Goal: Task Accomplishment & Management: Manage account settings

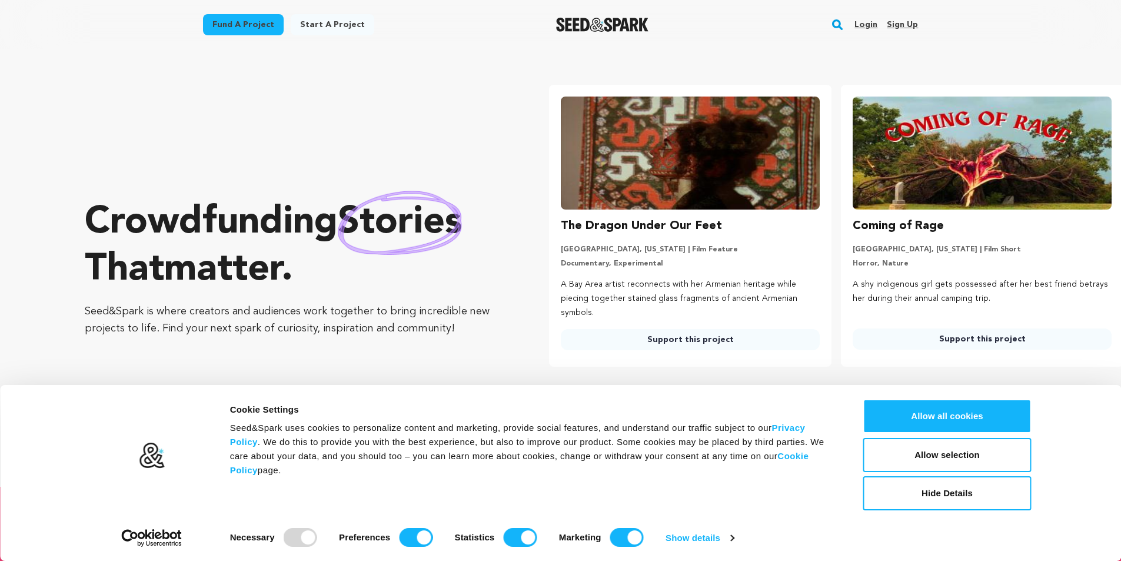
click at [907, 24] on link "Sign up" at bounding box center [902, 24] width 31 height 19
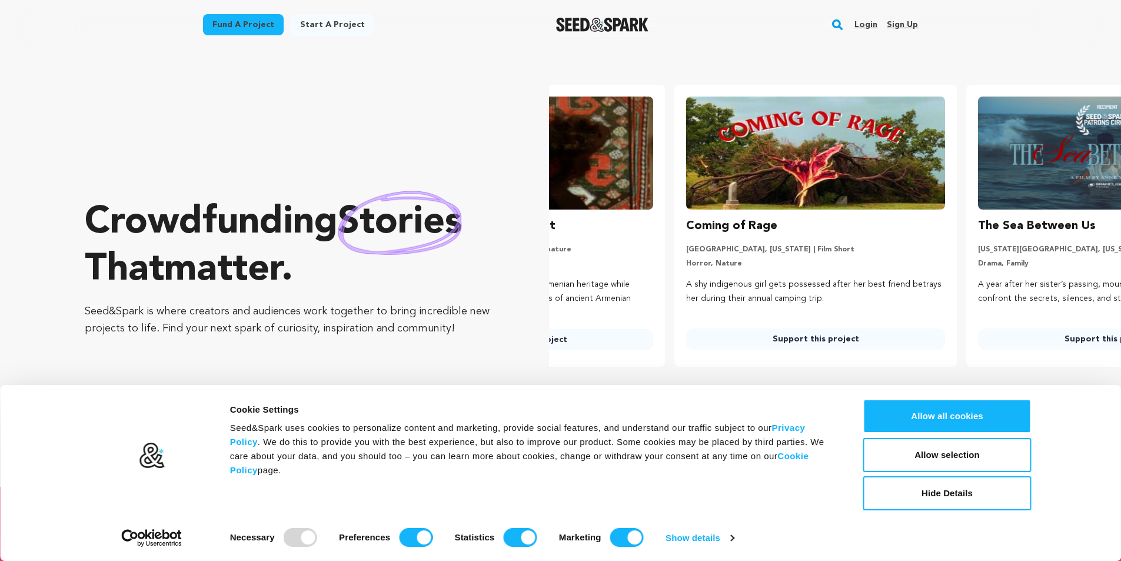
scroll to position [0, 248]
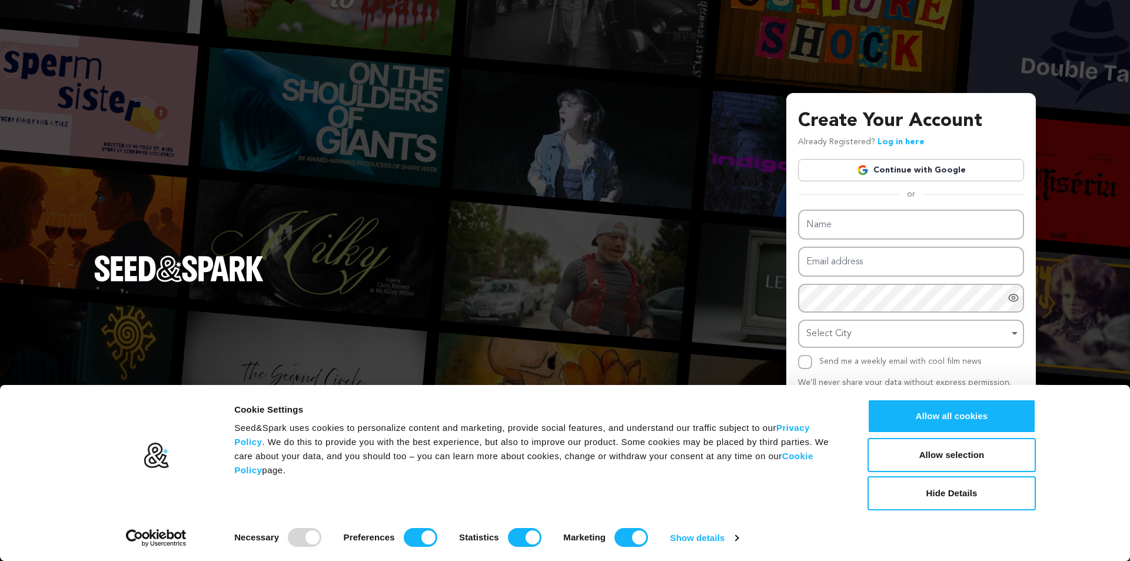
type input "peacockbookkeepingservices@mail.io"
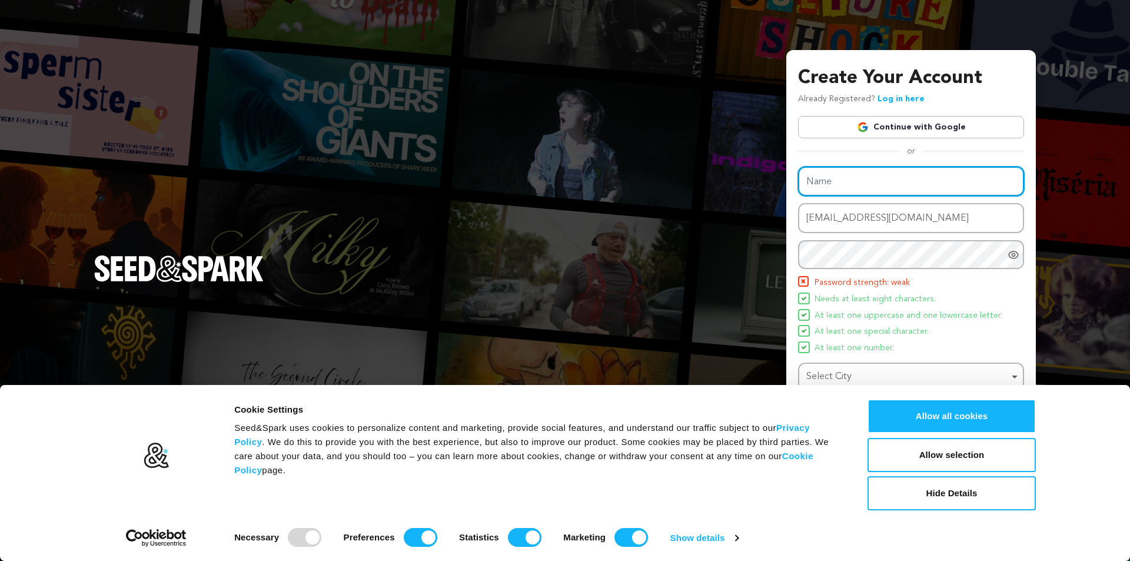
click at [824, 214] on div "Name Email address peacockbookkeepingservices@mail.io Password Password must ha…" at bounding box center [911, 290] width 226 height 246
type input "peacockbookkeeping"
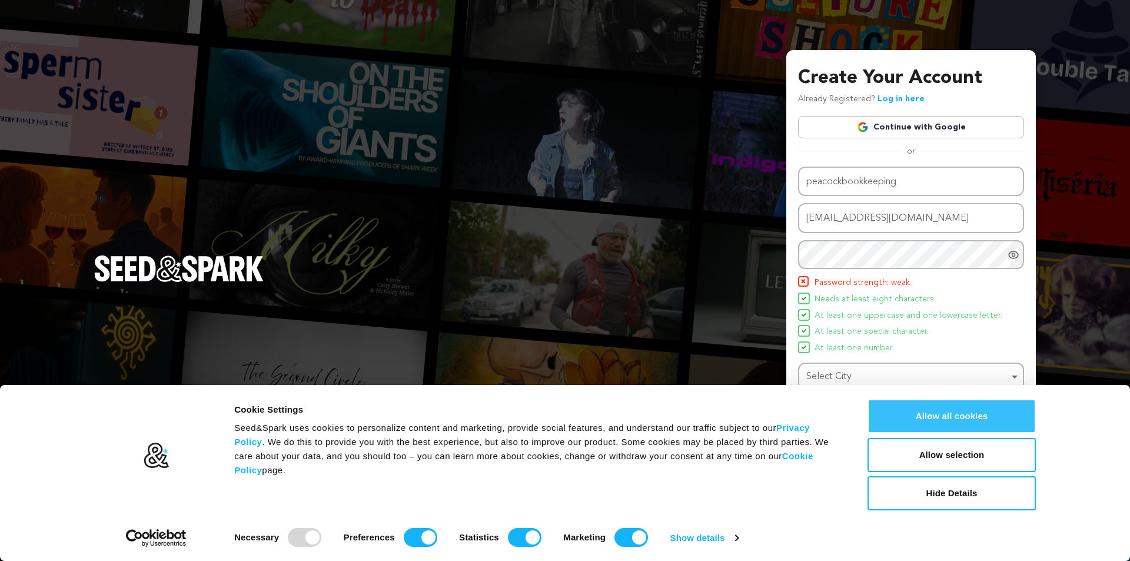
click at [973, 416] on button "Allow all cookies" at bounding box center [951, 416] width 168 height 34
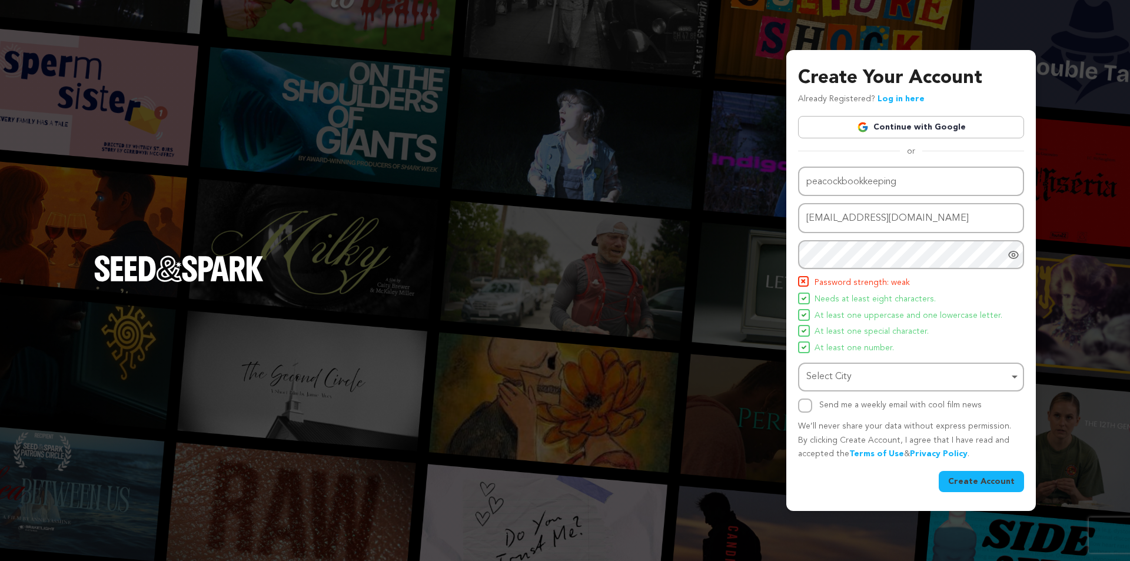
click at [842, 387] on div "Select City Remove item" at bounding box center [911, 377] width 214 height 22
click at [858, 386] on div "Select City Remove item" at bounding box center [911, 377] width 214 height 22
click at [904, 129] on link "Continue with Google" at bounding box center [911, 127] width 226 height 22
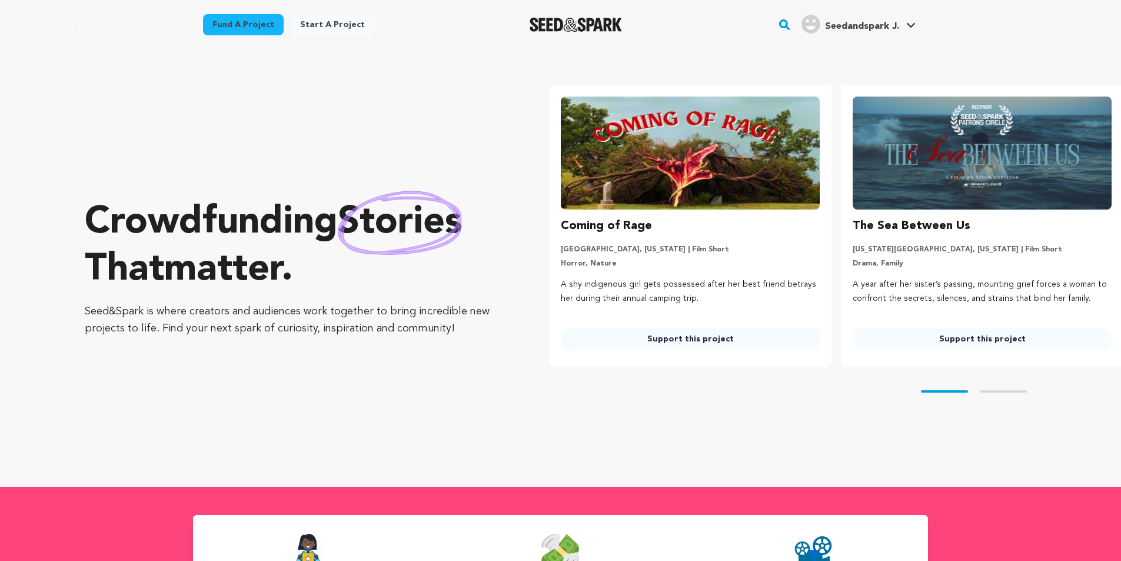
click at [858, 31] on span "Seedandspark J." at bounding box center [862, 26] width 74 height 9
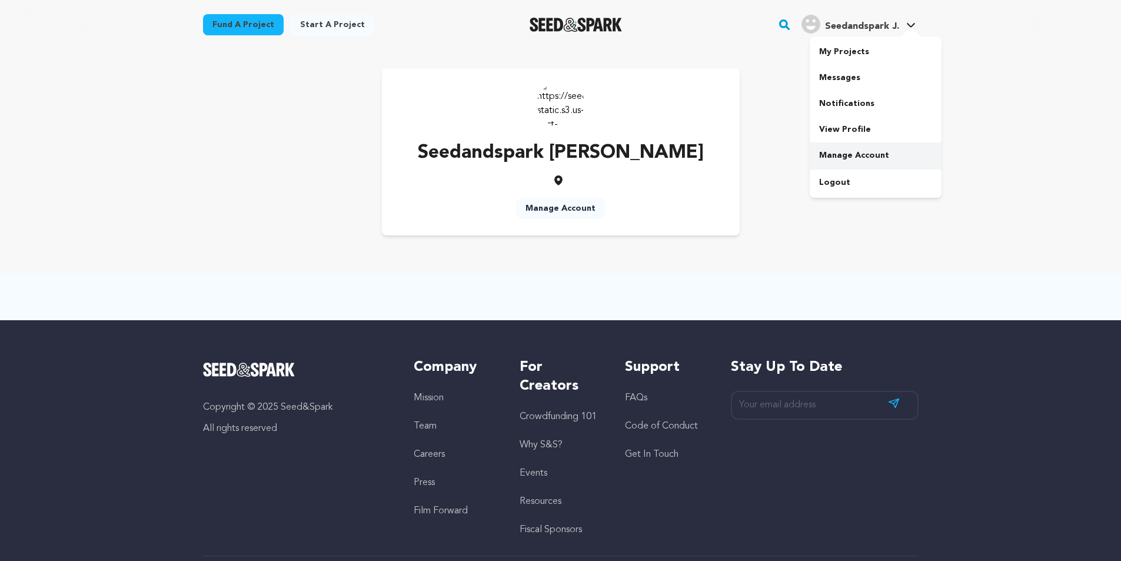
click at [868, 149] on link "Manage Account" at bounding box center [876, 155] width 132 height 26
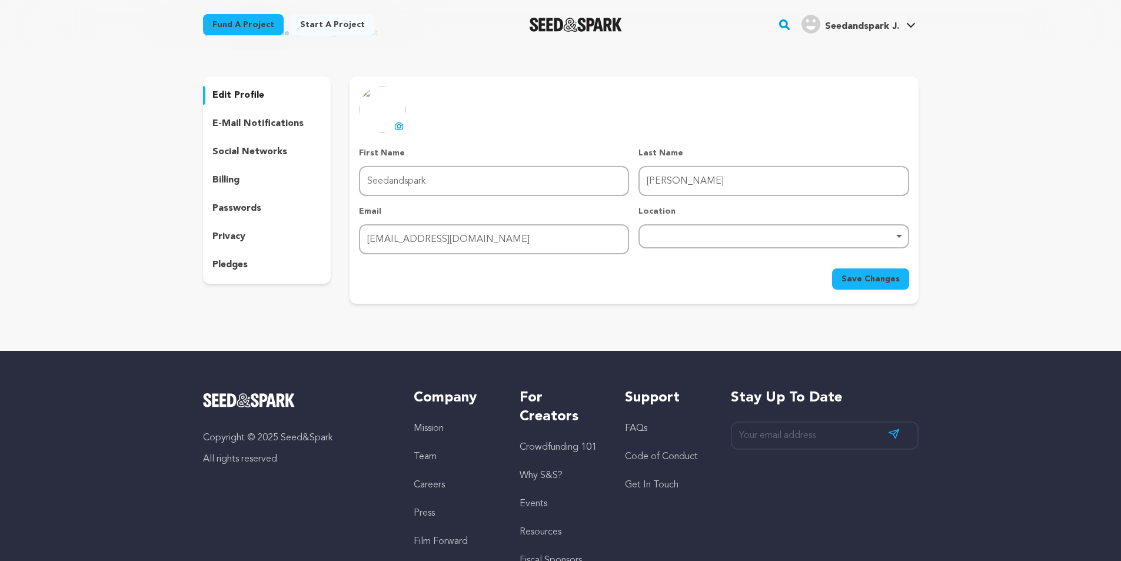
scroll to position [59, 0]
